Goal: Transaction & Acquisition: Purchase product/service

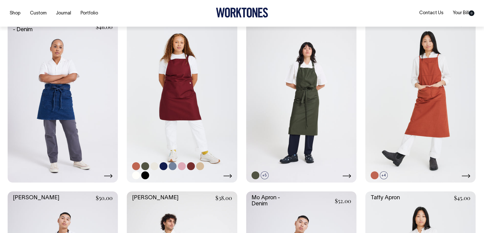
scroll to position [229, 0]
click at [147, 167] on link at bounding box center [145, 166] width 8 height 8
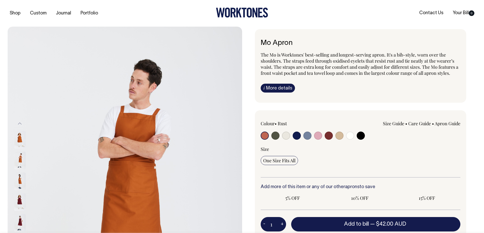
radio input "true"
select select "Olive"
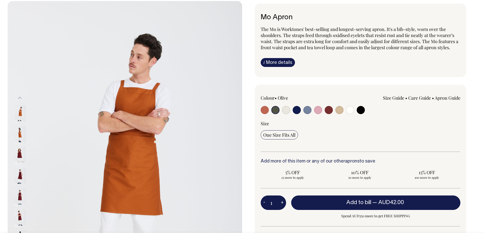
scroll to position [25, 0]
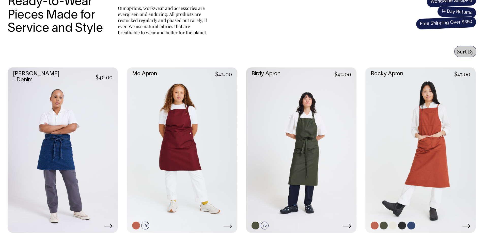
scroll to position [178, 0]
